Goal: Transaction & Acquisition: Purchase product/service

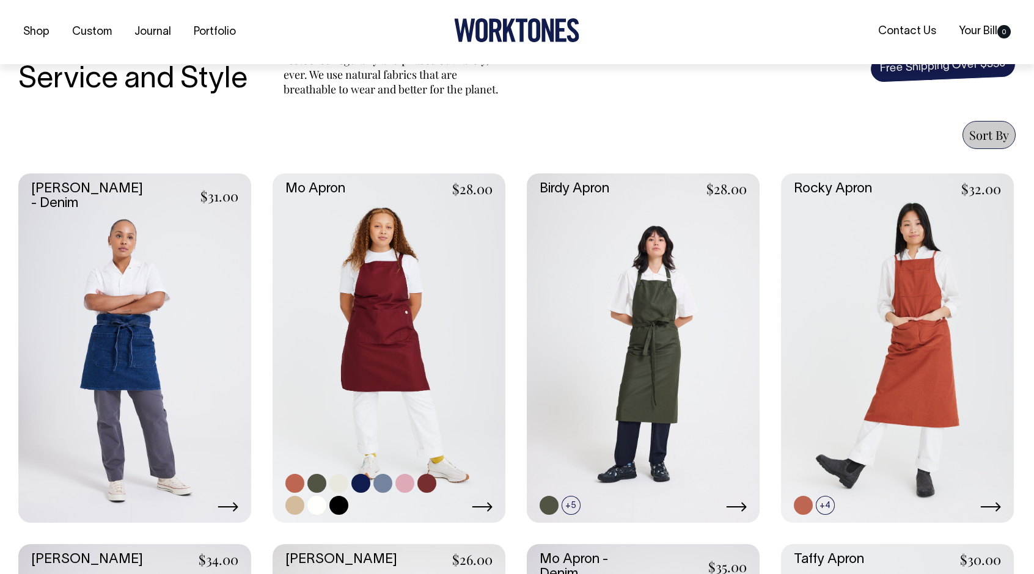
click at [392, 333] on link at bounding box center [388, 347] width 233 height 349
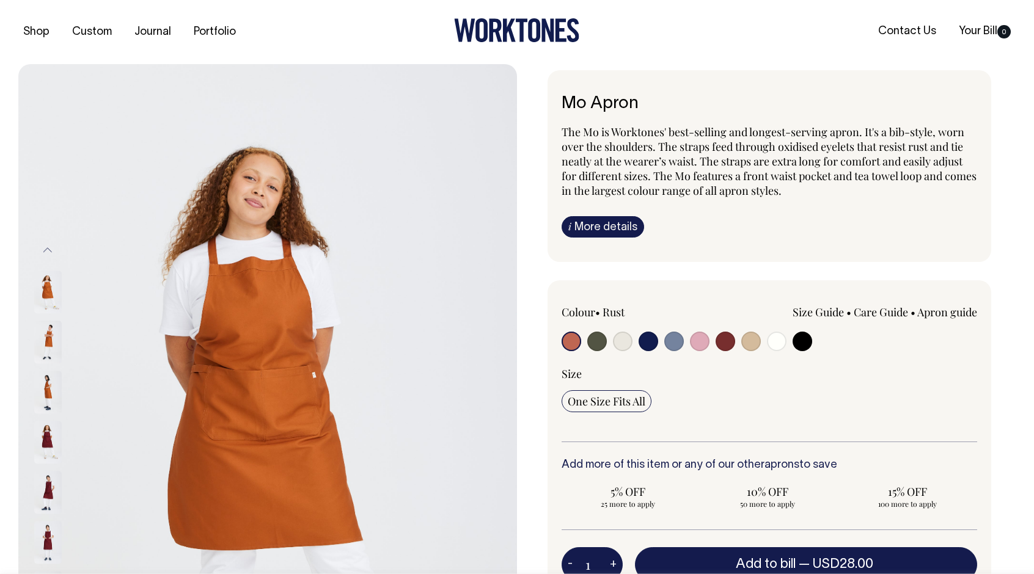
click at [723, 343] on input "radio" at bounding box center [725, 342] width 20 height 20
radio input "true"
select select "Burgundy"
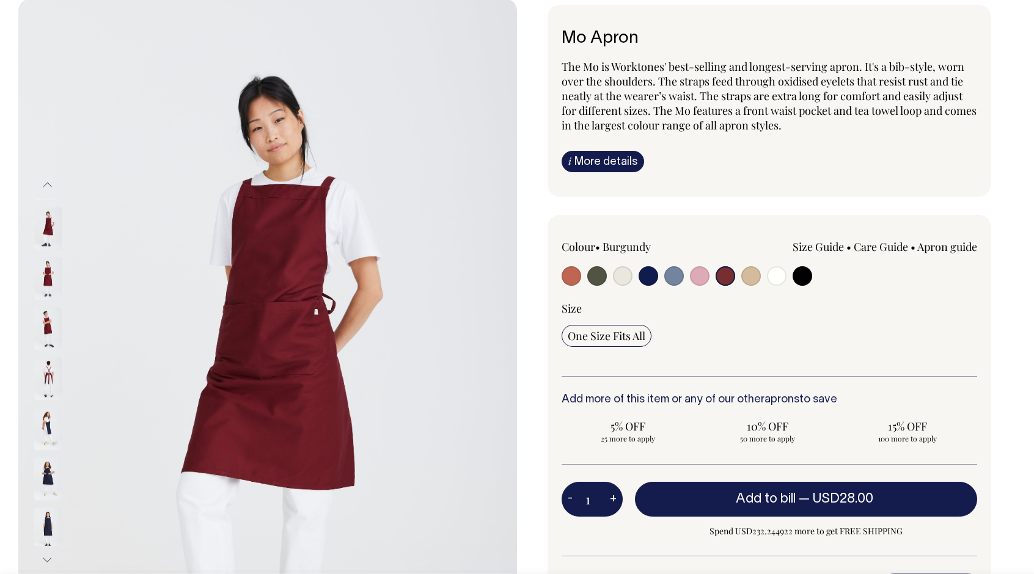
scroll to position [66, 0]
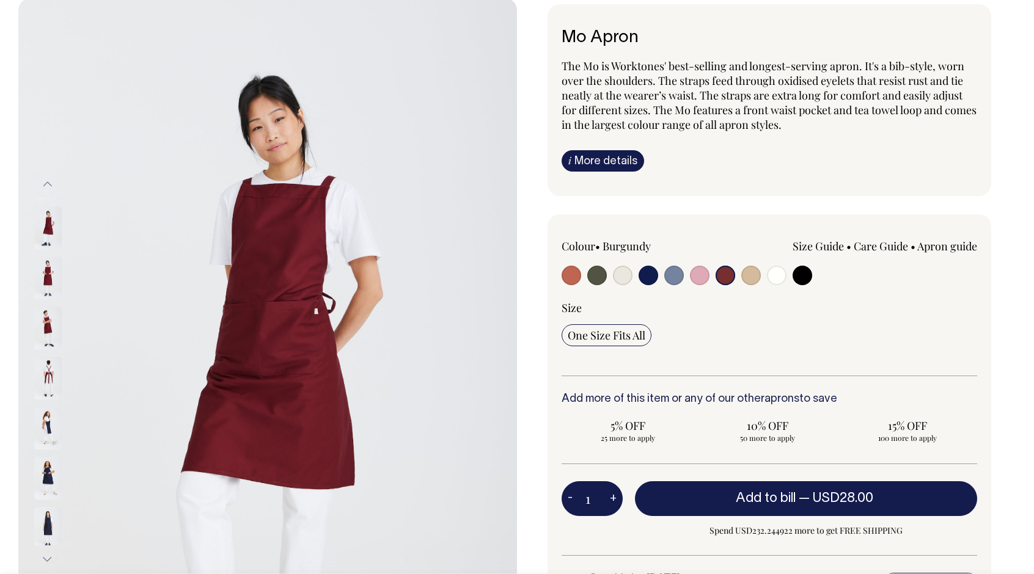
click at [49, 272] on img at bounding box center [47, 278] width 27 height 43
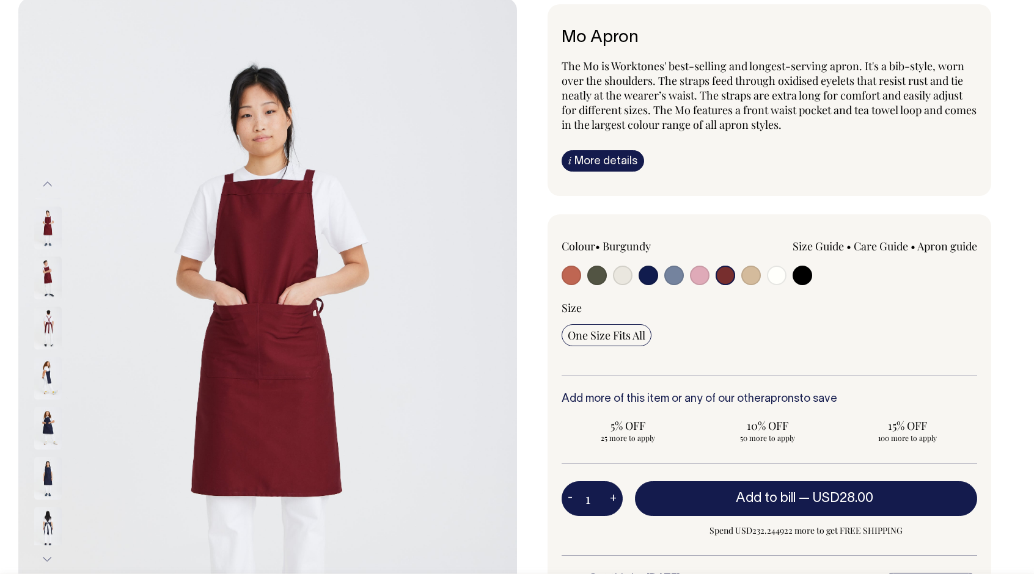
click at [48, 321] on img at bounding box center [47, 328] width 27 height 43
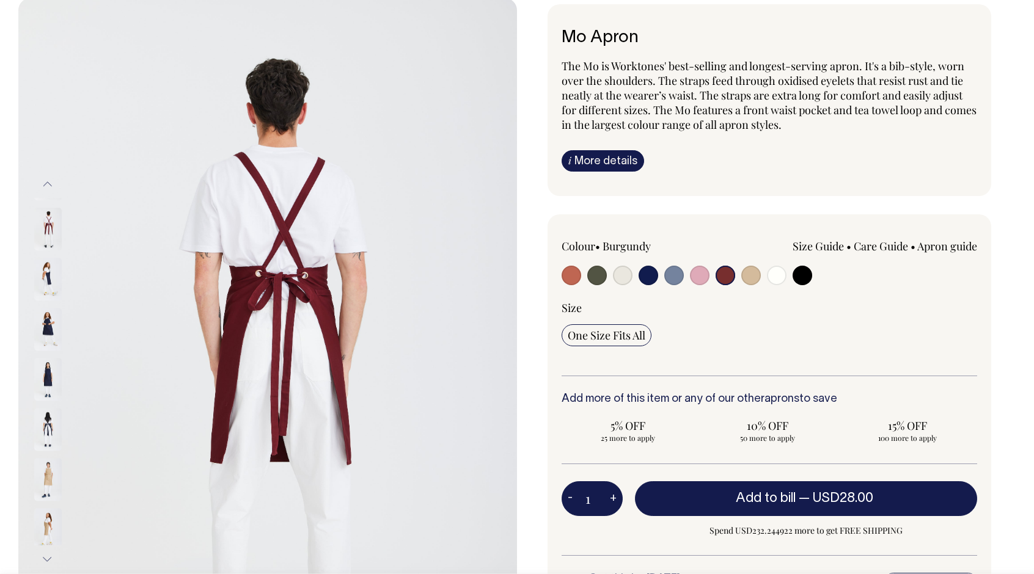
click at [48, 321] on img at bounding box center [47, 329] width 27 height 43
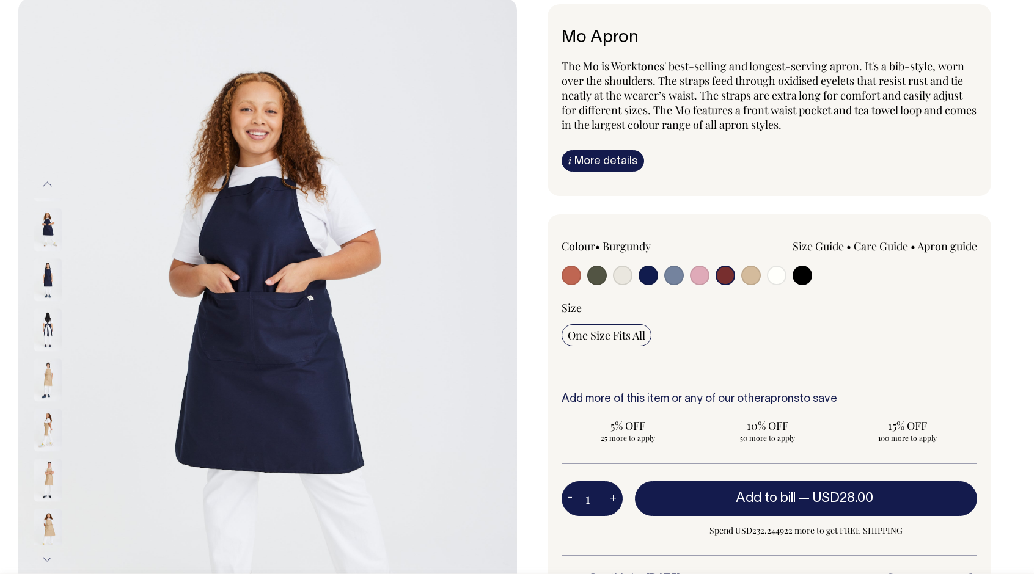
click at [645, 275] on input "radio" at bounding box center [648, 276] width 20 height 20
radio input "true"
select select "Dark Navy"
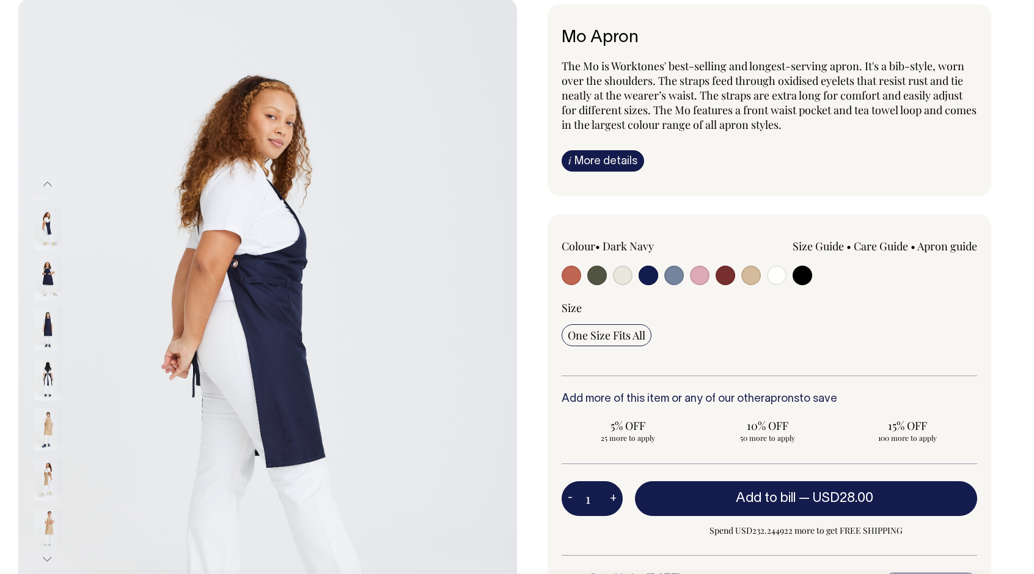
click at [723, 272] on input "radio" at bounding box center [725, 276] width 20 height 20
radio input "true"
select select "Burgundy"
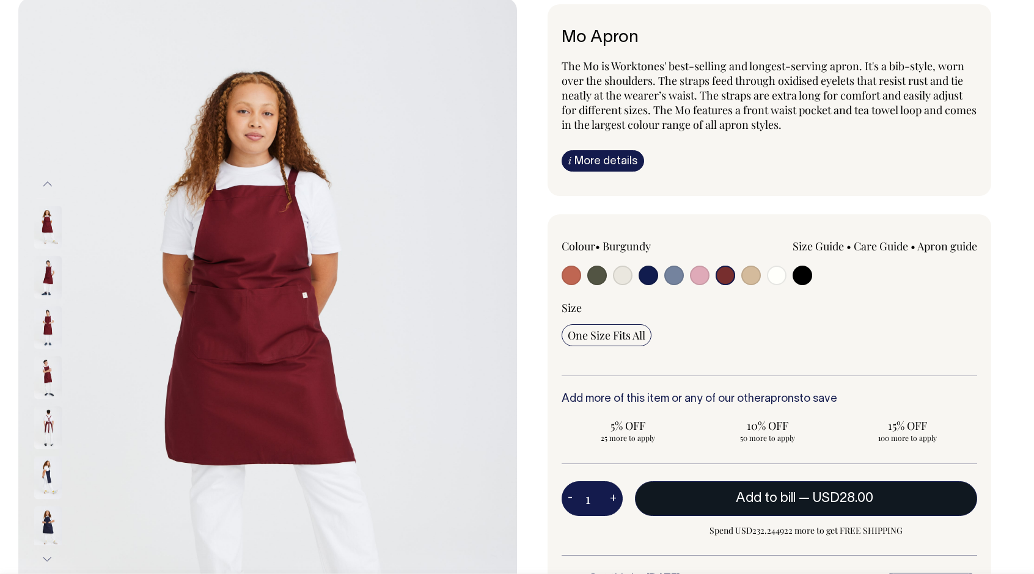
click at [732, 501] on button "Add to bill — USD28.00" at bounding box center [806, 498] width 342 height 34
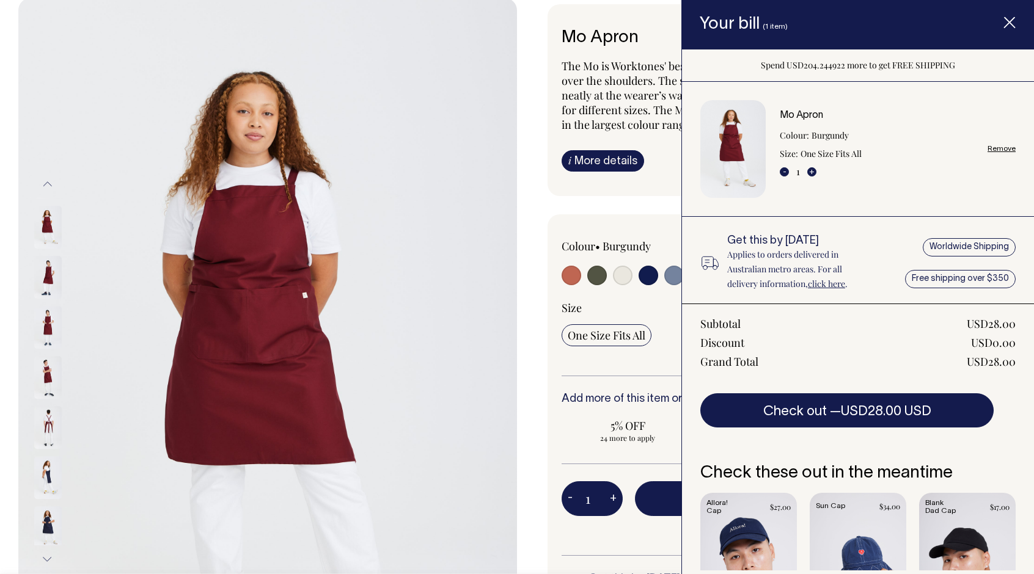
click at [1015, 26] on icon "Item added to your cart" at bounding box center [1009, 23] width 12 height 12
